Goal: Task Accomplishment & Management: Complete application form

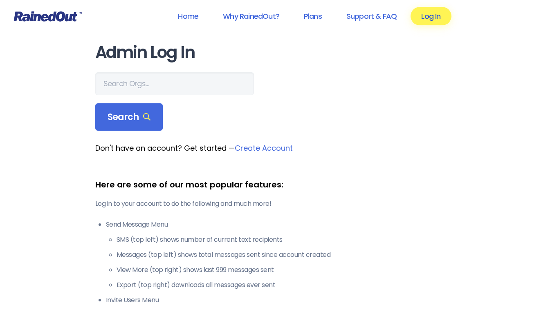
click at [429, 13] on link "Log In" at bounding box center [431, 16] width 40 height 18
click at [436, 11] on link "Log In" at bounding box center [431, 16] width 40 height 18
click at [436, 16] on link "Log In" at bounding box center [431, 16] width 40 height 18
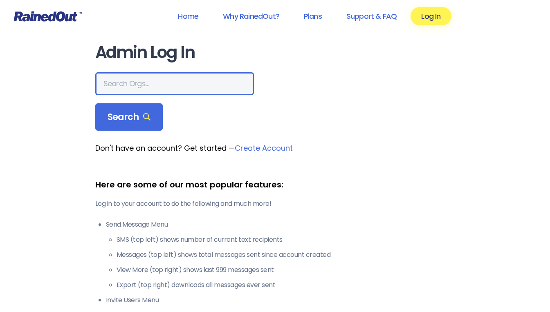
click at [119, 86] on input "text" at bounding box center [174, 83] width 159 height 23
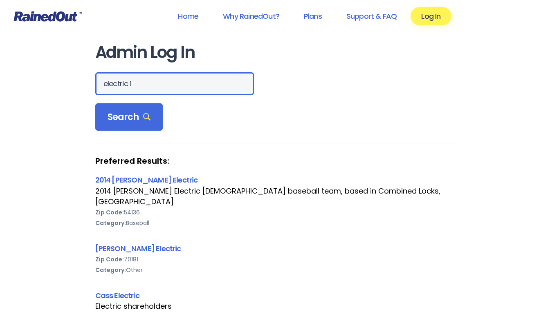
type input "electric 1"
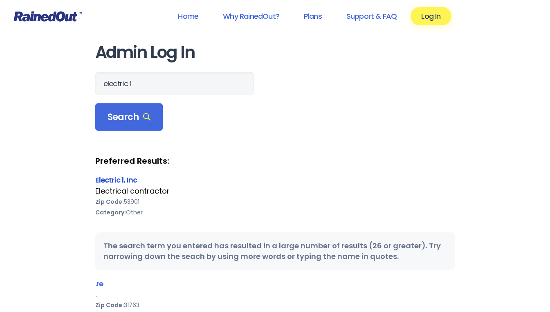
click at [122, 177] on link "Electric 1, Inc" at bounding box center [116, 180] width 42 height 10
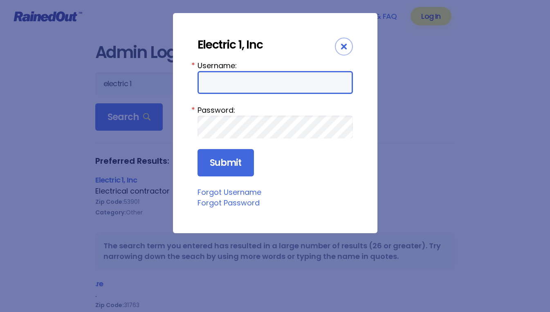
click at [223, 72] on input "Username:" at bounding box center [274, 82] width 155 height 23
type input "[EMAIL_ADDRESS][DOMAIN_NAME]"
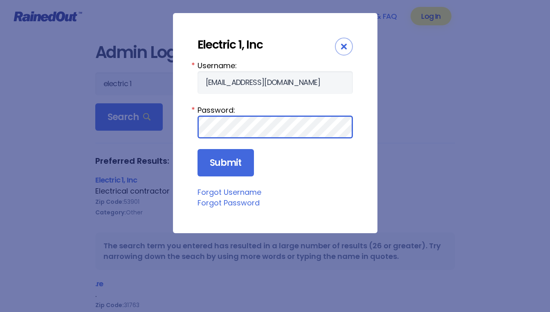
click at [197, 149] on input "Submit" at bounding box center [225, 163] width 56 height 28
